Goal: Task Accomplishment & Management: Manage account settings

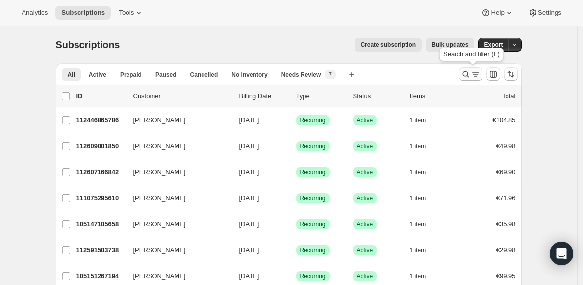
click at [465, 75] on icon "Search and filter results" at bounding box center [466, 74] width 10 height 10
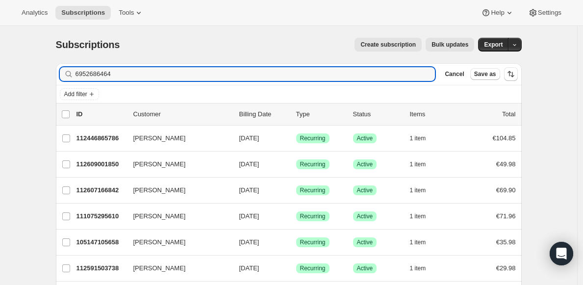
type input "6952686464"
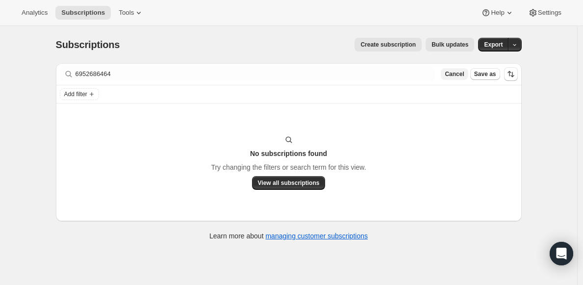
click at [452, 72] on span "Cancel" at bounding box center [454, 74] width 19 height 8
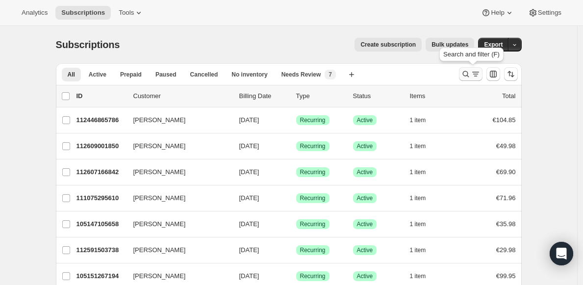
click at [469, 74] on icon "Search and filter results" at bounding box center [466, 74] width 10 height 10
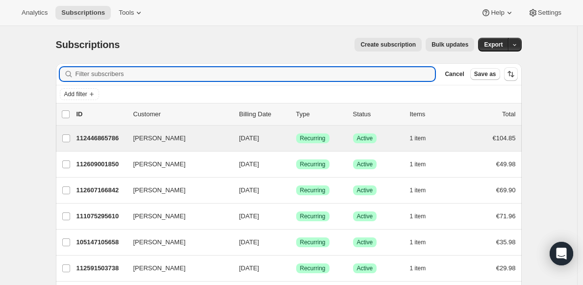
type input "v"
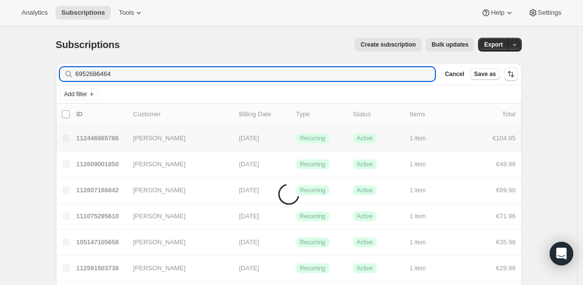
type input "6952686464"
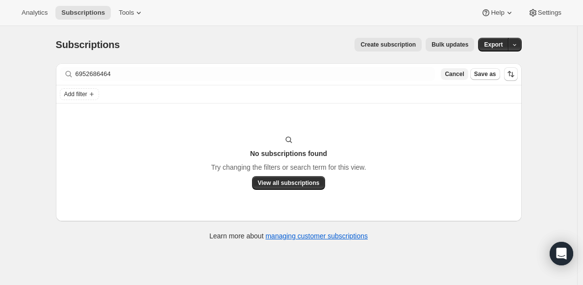
click at [450, 74] on span "Cancel" at bounding box center [454, 74] width 19 height 8
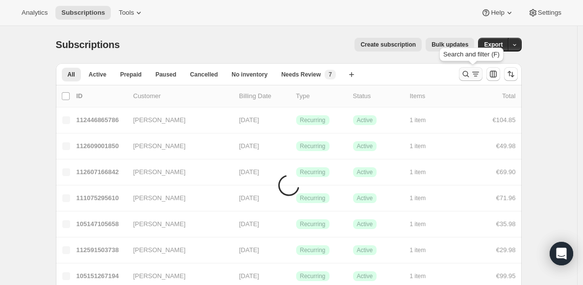
click at [468, 75] on icon "Search and filter results" at bounding box center [466, 74] width 10 height 10
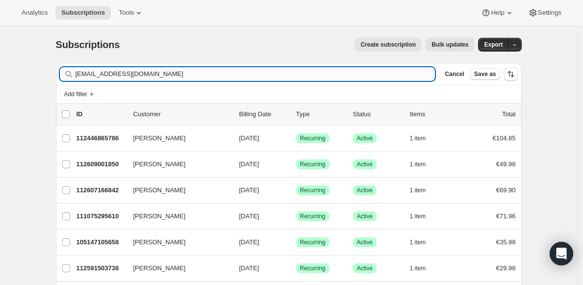
type input "[EMAIL_ADDRESS][DOMAIN_NAME]"
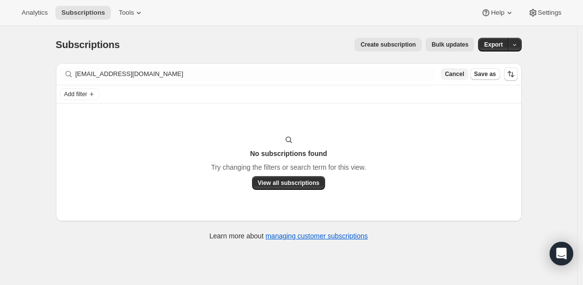
click at [463, 77] on span "Cancel" at bounding box center [454, 74] width 19 height 8
